Goal: Task Accomplishment & Management: Use online tool/utility

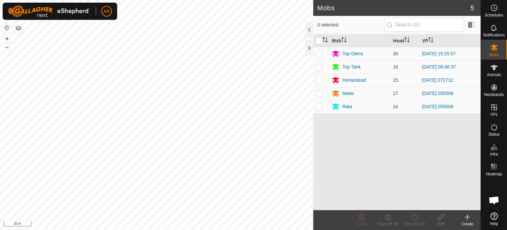
click at [252, 229] on html "AR Schedules Notifications Mobs Animals Neckbands VPs Status Infra Heatmap Help…" at bounding box center [253, 115] width 507 height 230
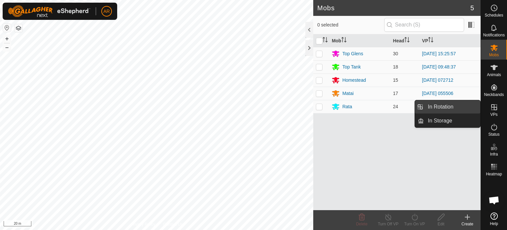
click at [460, 108] on link "In Rotation" at bounding box center [452, 106] width 56 height 13
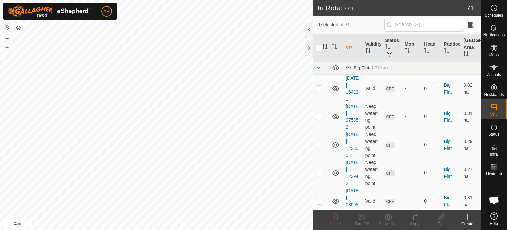
click at [466, 219] on icon at bounding box center [468, 217] width 8 height 8
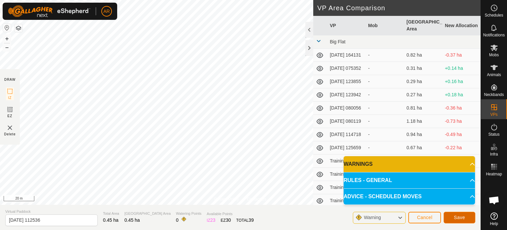
click at [463, 219] on span "Save" at bounding box center [459, 216] width 11 height 5
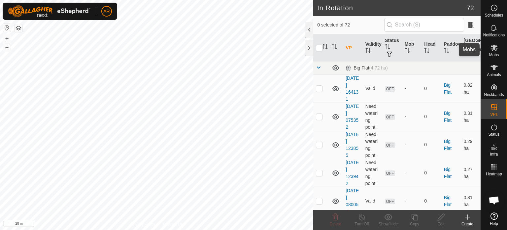
click at [496, 49] on icon at bounding box center [494, 48] width 7 height 6
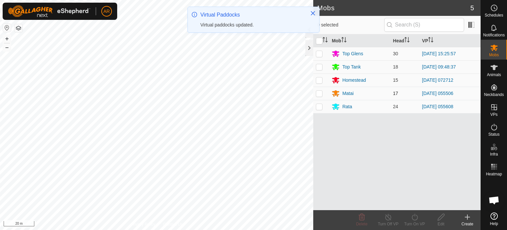
click at [317, 94] on p-checkbox at bounding box center [319, 93] width 7 height 5
checkbox input "true"
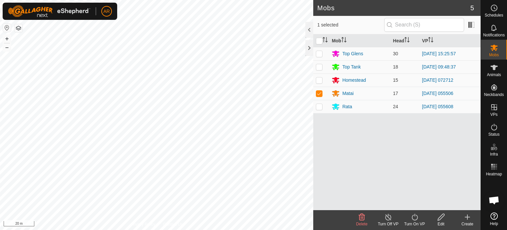
click at [414, 218] on icon at bounding box center [415, 217] width 8 height 8
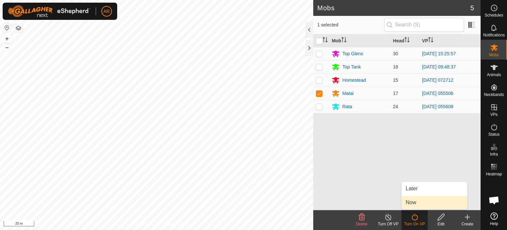
click at [413, 204] on link "Now" at bounding box center [434, 202] width 65 height 13
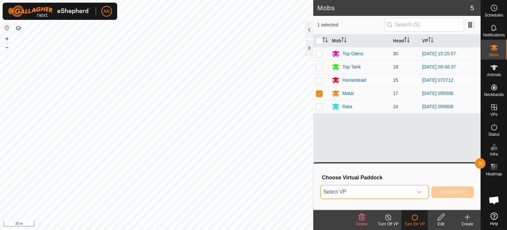
click at [354, 194] on span "Select VP" at bounding box center [367, 191] width 92 height 13
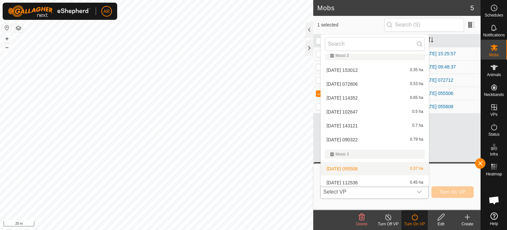
scroll to position [573, 0]
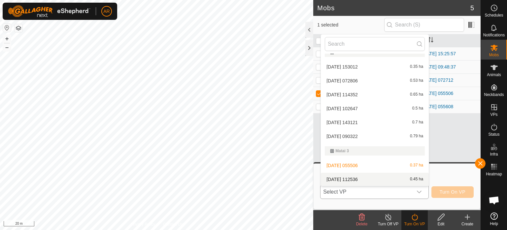
click at [357, 179] on li "[DATE] 112536 0.45 ha" at bounding box center [375, 178] width 108 height 13
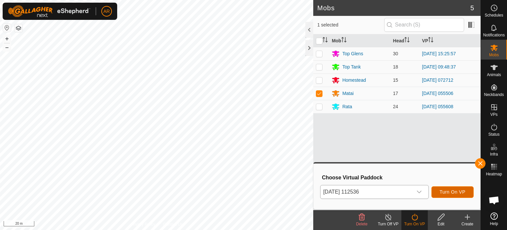
click at [453, 192] on span "Turn On VP" at bounding box center [453, 191] width 26 height 5
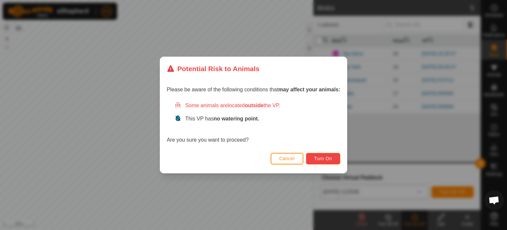
click at [332, 161] on span "Turn On" at bounding box center [324, 158] width 18 height 5
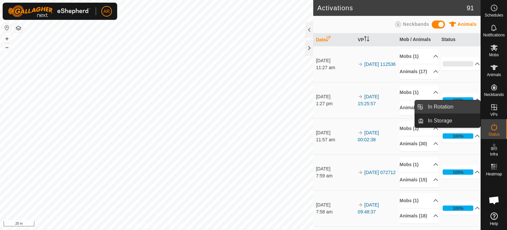
click at [451, 107] on link "In Rotation" at bounding box center [452, 106] width 56 height 13
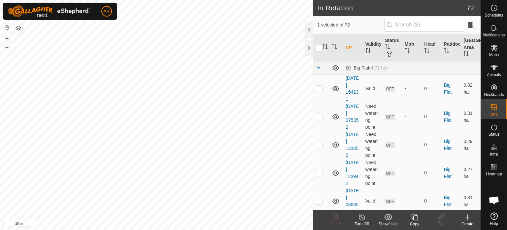
click at [468, 217] on icon at bounding box center [468, 216] width 0 height 5
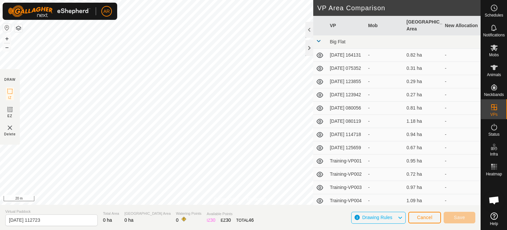
click at [152, 229] on html "AR Schedules Notifications Mobs Animals Neckbands VPs Status Infra Heatmap Help…" at bounding box center [253, 115] width 507 height 230
click at [100, 226] on div "Privacy Policy Contact Us + – ⇧ i 20 m DRAW IZ EZ Delete VP Area Comparison VP …" at bounding box center [240, 115] width 481 height 230
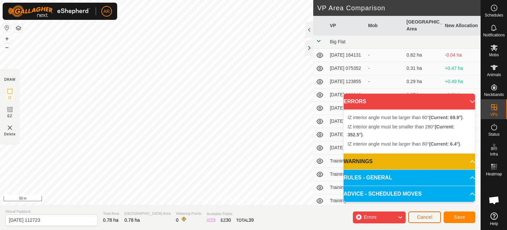
click at [429, 215] on span "Cancel" at bounding box center [425, 216] width 16 height 5
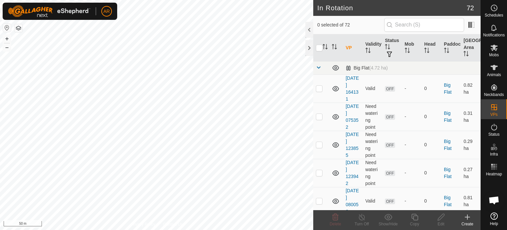
click at [468, 216] on icon at bounding box center [468, 217] width 8 height 8
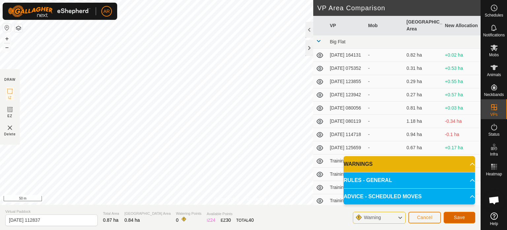
click at [458, 217] on span "Save" at bounding box center [459, 216] width 11 height 5
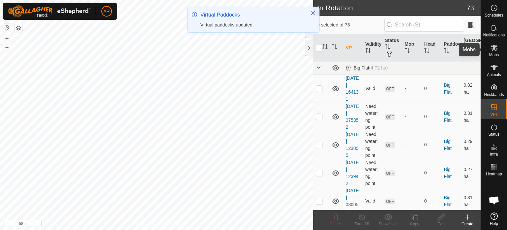
click at [496, 49] on icon at bounding box center [494, 48] width 7 height 6
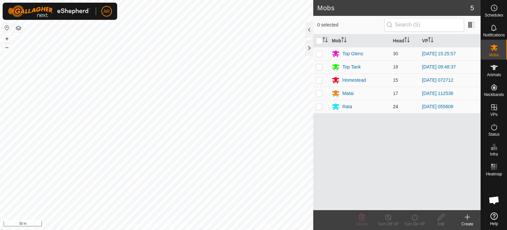
click at [320, 106] on p-checkbox at bounding box center [319, 106] width 7 height 5
checkbox input "true"
click at [416, 217] on icon at bounding box center [415, 217] width 8 height 8
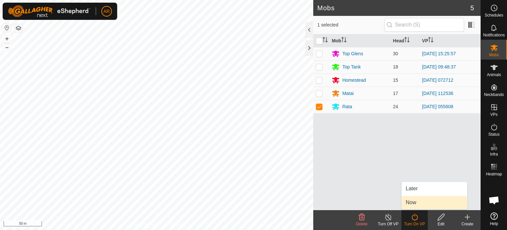
click at [415, 202] on link "Now" at bounding box center [434, 202] width 65 height 13
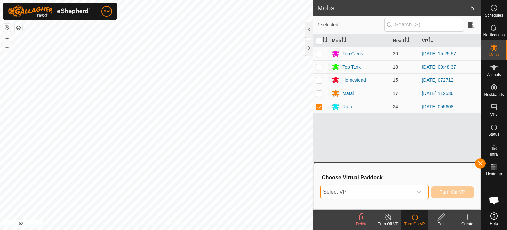
click at [388, 190] on span "Select VP" at bounding box center [367, 191] width 92 height 13
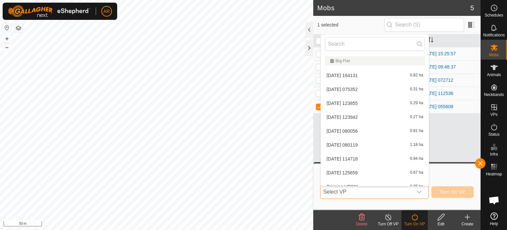
click at [388, 192] on span "Select VP" at bounding box center [367, 191] width 92 height 13
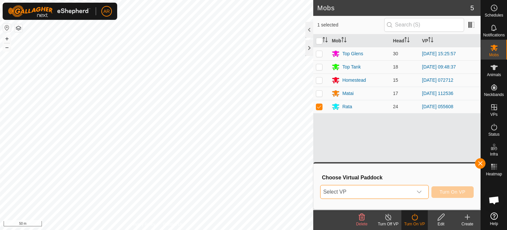
click at [379, 190] on span "Select VP" at bounding box center [367, 191] width 92 height 13
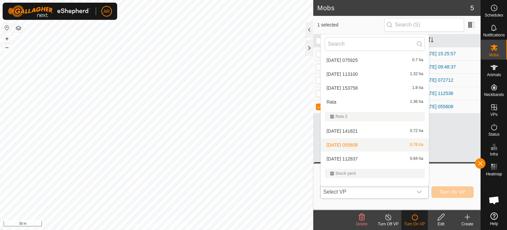
scroll to position [866, 0]
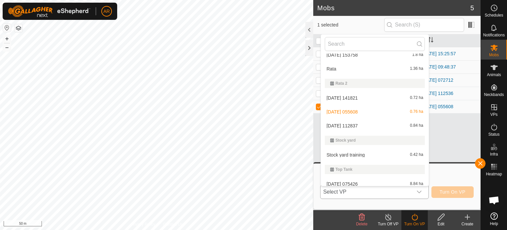
click at [362, 125] on li "[DATE] 112837 0.84 ha" at bounding box center [375, 125] width 108 height 13
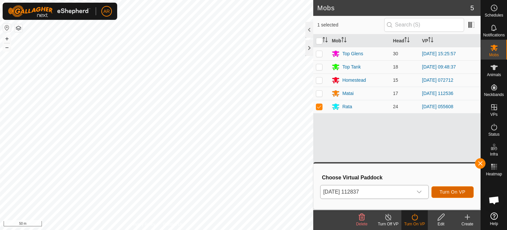
click at [449, 190] on span "Turn On VP" at bounding box center [453, 191] width 26 height 5
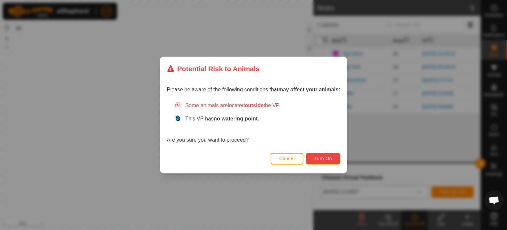
click at [322, 157] on span "Turn On" at bounding box center [324, 158] width 18 height 5
